Goal: Task Accomplishment & Management: Complete application form

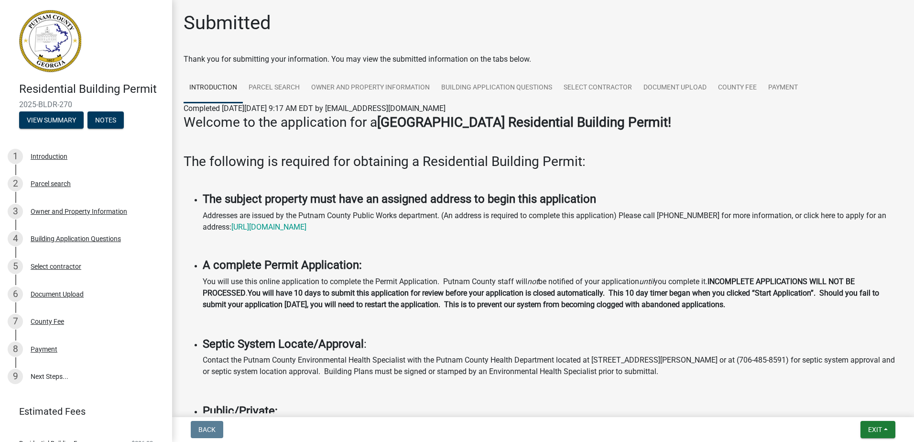
scroll to position [731, 0]
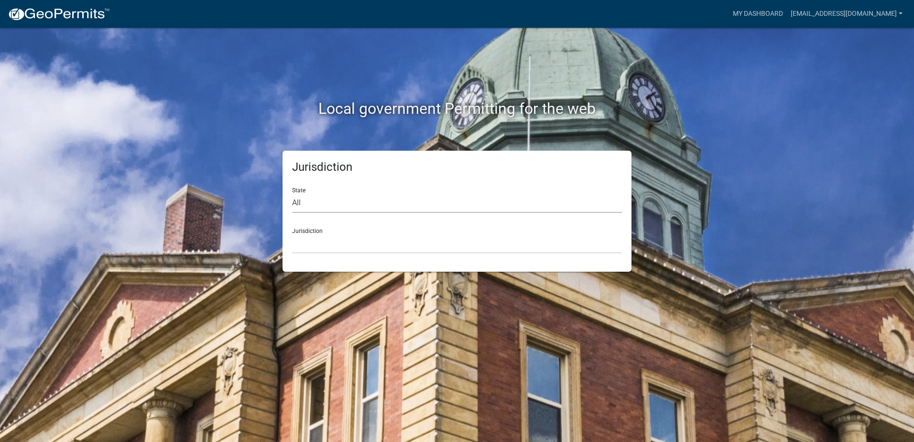
click at [361, 196] on select "All [US_STATE] [US_STATE] [US_STATE] [US_STATE] [US_STATE] [US_STATE] [US_STATE…" at bounding box center [457, 203] width 330 height 20
select select "[US_STATE]"
click at [292, 193] on select "All [US_STATE] [US_STATE] [US_STATE] [US_STATE] [US_STATE] [US_STATE] [US_STATE…" at bounding box center [457, 203] width 330 height 20
click at [350, 244] on select "[GEOGRAPHIC_DATA], [US_STATE][PERSON_NAME][GEOGRAPHIC_DATA], [US_STATE][PERSON_…" at bounding box center [457, 244] width 330 height 20
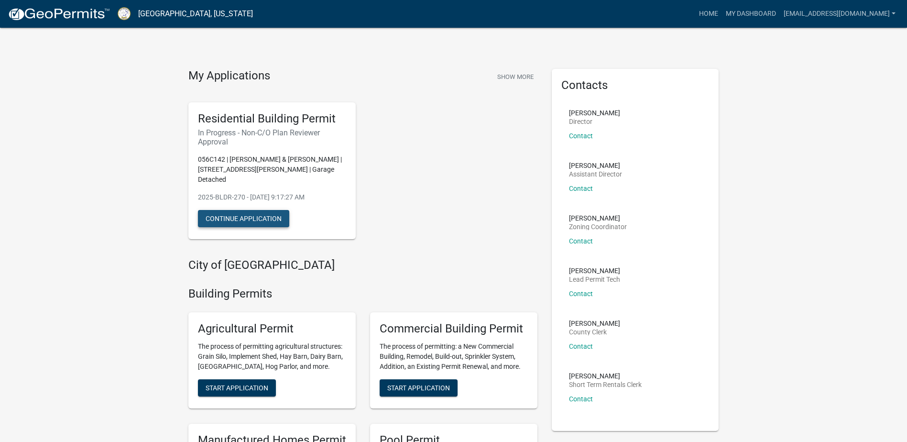
click at [258, 210] on button "Continue Application" at bounding box center [243, 218] width 91 height 17
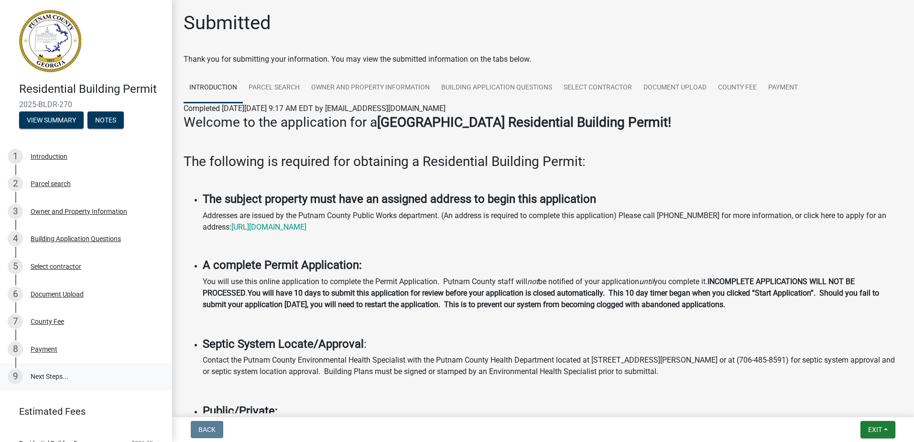
click at [76, 375] on link "9 Next Steps..." at bounding box center [86, 377] width 172 height 28
click at [76, 376] on link "9 Next Steps..." at bounding box center [86, 377] width 172 height 28
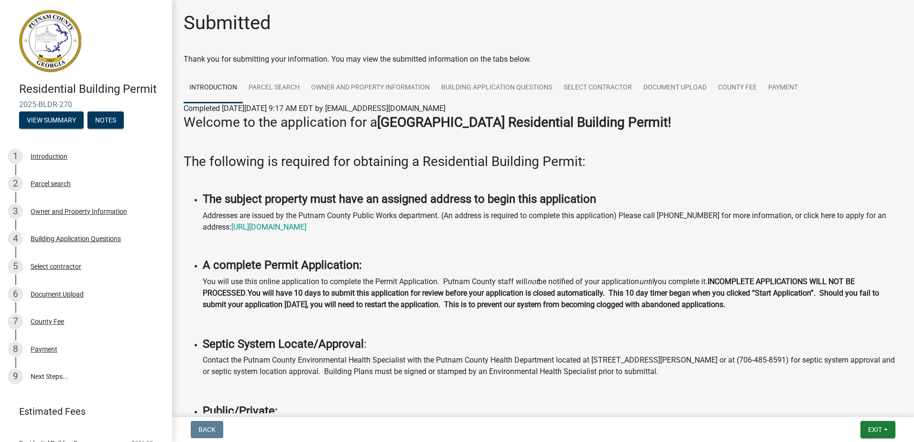
drag, startPoint x: 76, startPoint y: 376, endPoint x: 57, endPoint y: 395, distance: 26.4
click at [57, 395] on header "Estimated Fees" at bounding box center [86, 411] width 172 height 34
click at [51, 376] on link "9 Next Steps..." at bounding box center [86, 377] width 172 height 28
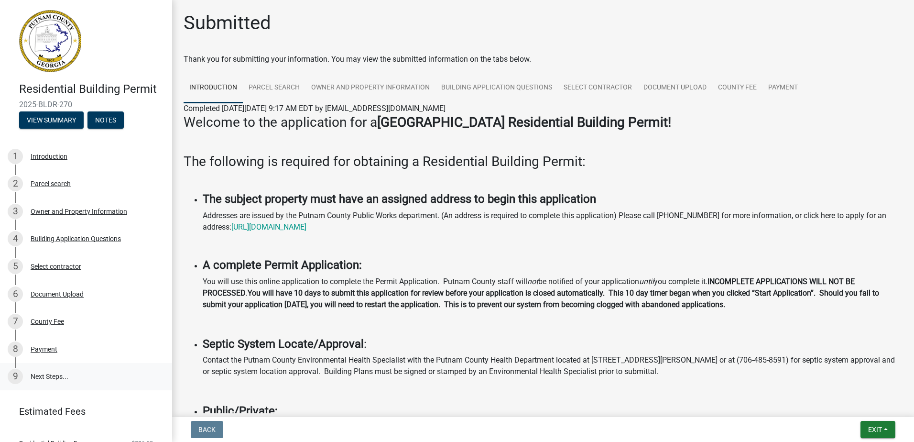
click at [51, 376] on link "9 Next Steps..." at bounding box center [86, 377] width 172 height 28
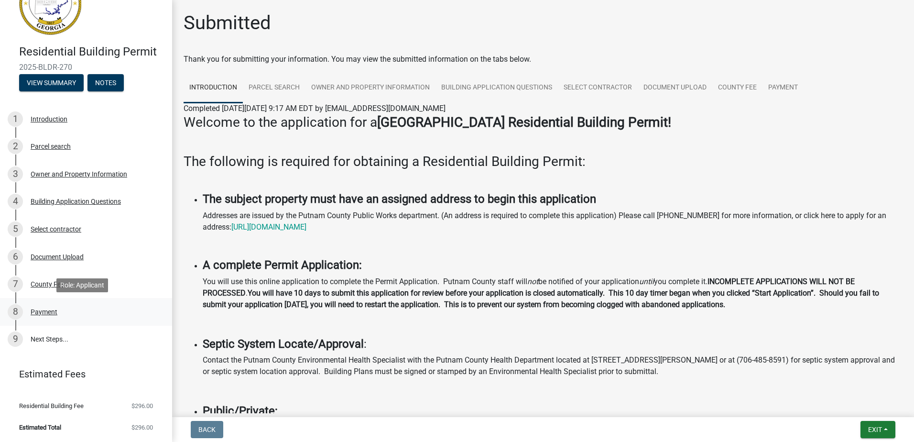
click at [51, 311] on div "Payment" at bounding box center [44, 311] width 27 height 7
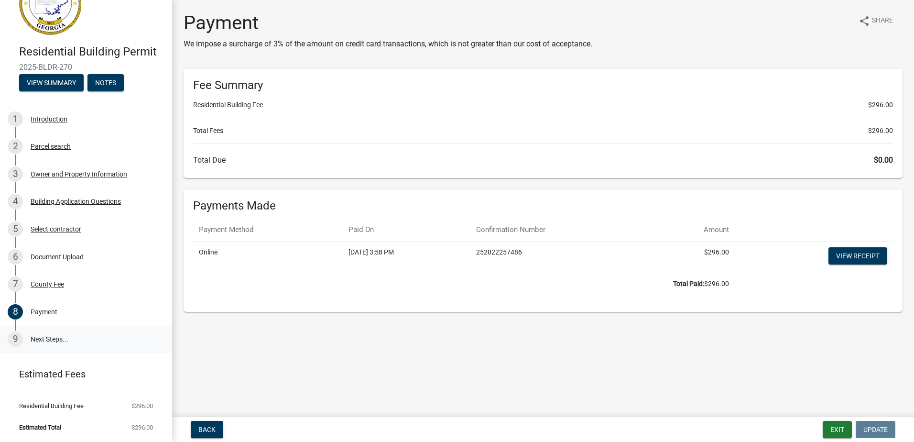
click at [44, 337] on link "9 Next Steps..." at bounding box center [86, 340] width 172 height 28
